Goal: Task Accomplishment & Management: Manage account settings

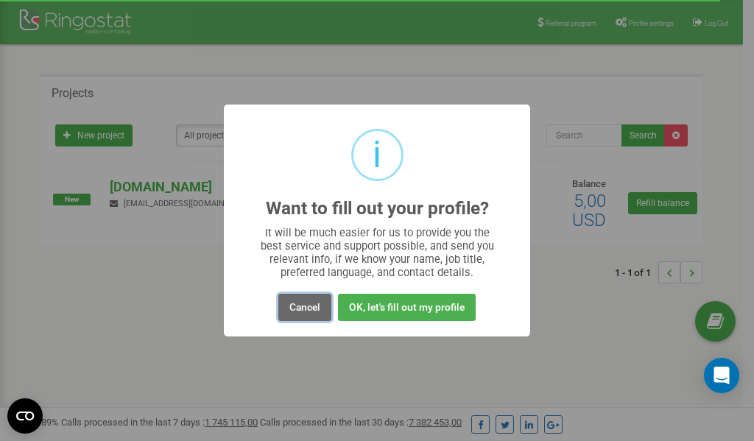
click at [303, 303] on button "Cancel" at bounding box center [304, 307] width 53 height 27
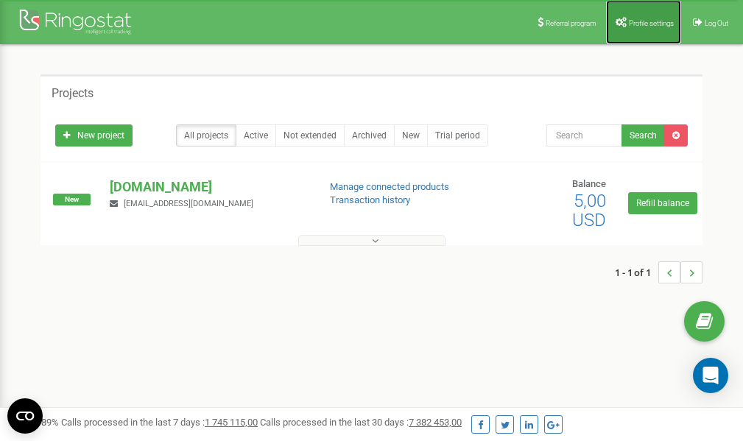
click at [643, 24] on span "Profile settings" at bounding box center [651, 23] width 45 height 8
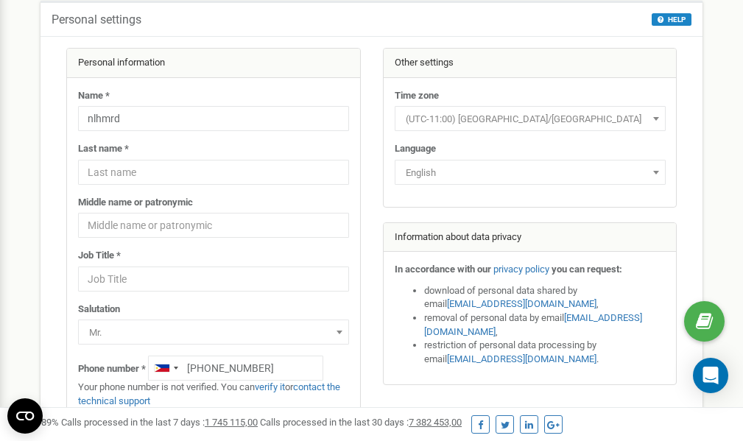
scroll to position [74, 0]
click at [277, 386] on link "verify it" at bounding box center [270, 386] width 30 height 11
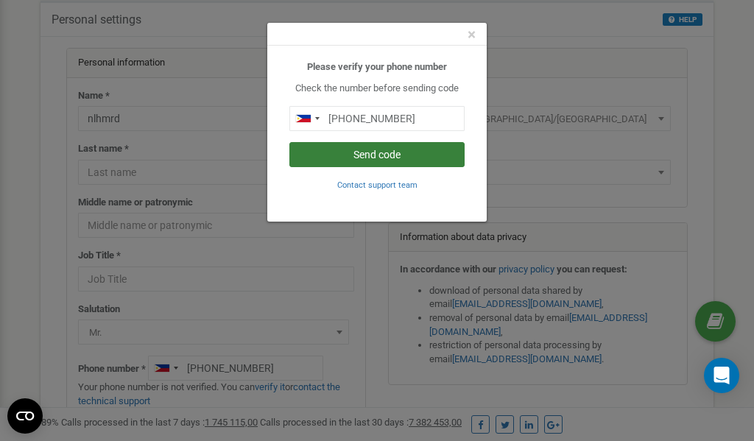
click at [386, 155] on button "Send code" at bounding box center [376, 154] width 175 height 25
